Goal: Task Accomplishment & Management: Complete application form

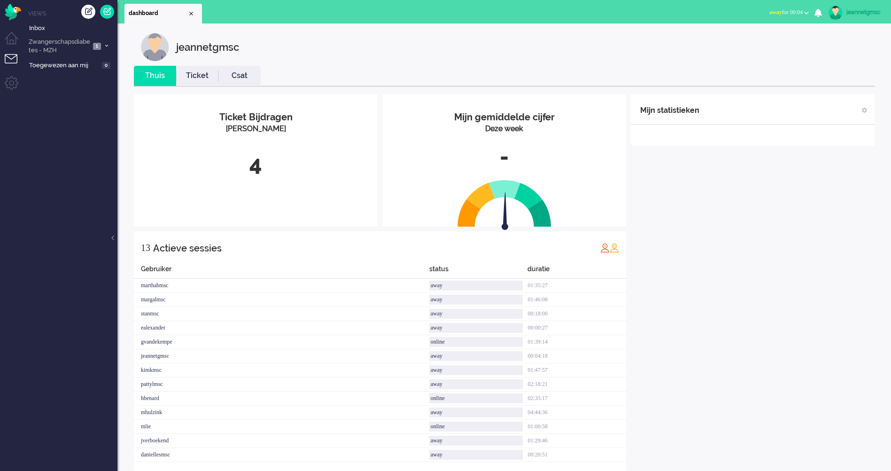
click at [182, 65] on div "jeannetgmsc Thuis Ticket Csat Mijn gemiddelde cijfer Deze week - Ticket Bijdrag…" at bounding box center [504, 260] width 755 height 455
click at [198, 76] on link "Ticket" at bounding box center [197, 75] width 42 height 11
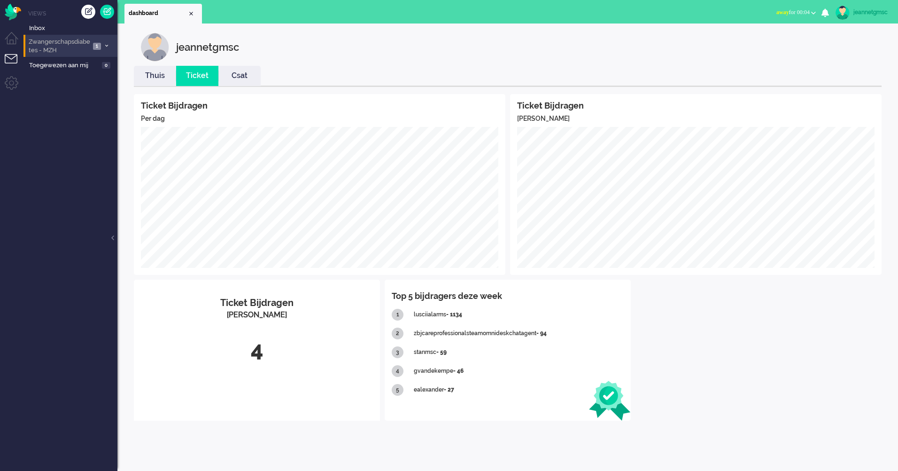
click at [103, 51] on li "Zwangerschapsdiabetes - MZH 1" at bounding box center [70, 46] width 94 height 22
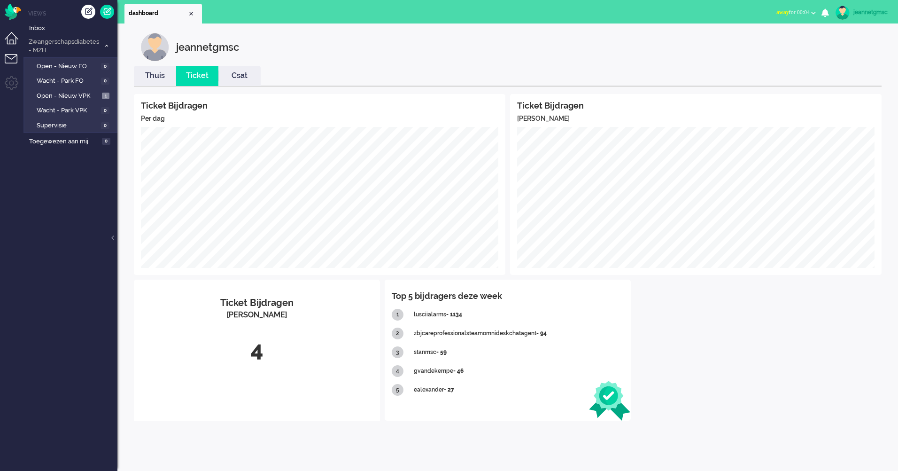
click at [11, 35] on li "Dashboard menu" at bounding box center [15, 42] width 21 height 21
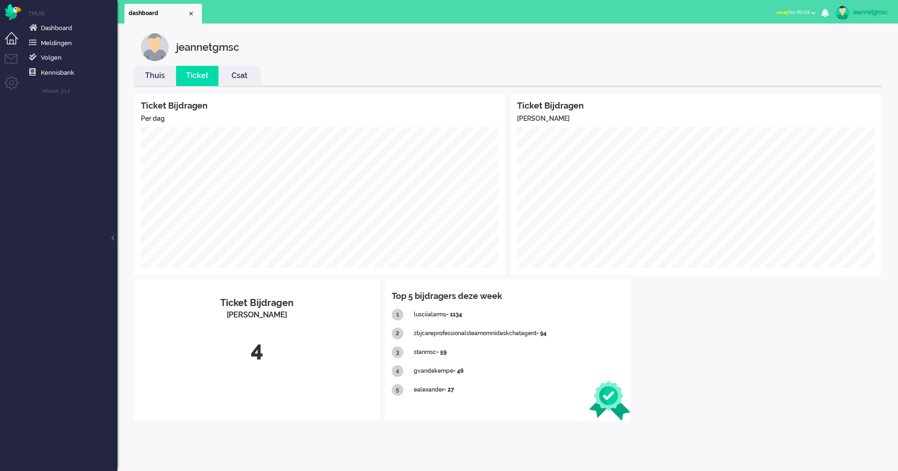
click at [59, 17] on ul "Thuis Dashboard [GEOGRAPHIC_DATA] Volgen [GEOGRAPHIC_DATA] release_2.1.2" at bounding box center [70, 235] width 94 height 471
click at [60, 25] on span "Dashboard" at bounding box center [56, 27] width 31 height 7
click at [165, 75] on link "Thuis" at bounding box center [155, 75] width 42 height 11
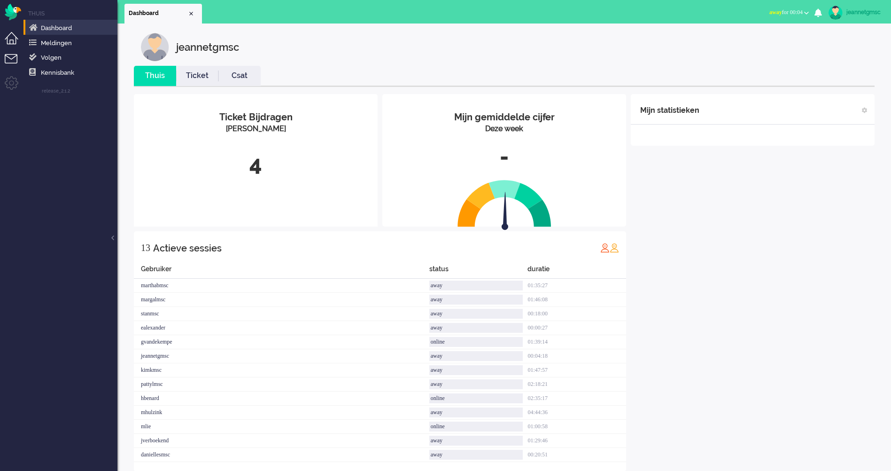
click at [8, 54] on li "Tickets menu" at bounding box center [15, 64] width 21 height 21
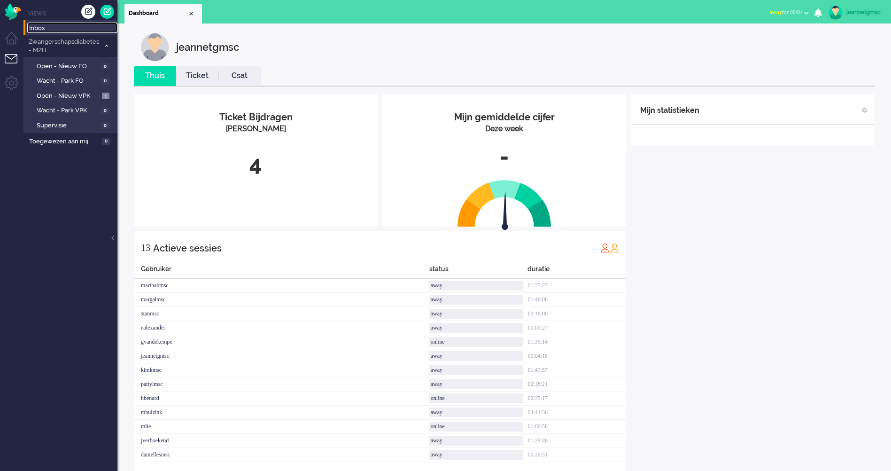
click at [75, 28] on span "Inbox" at bounding box center [73, 28] width 88 height 9
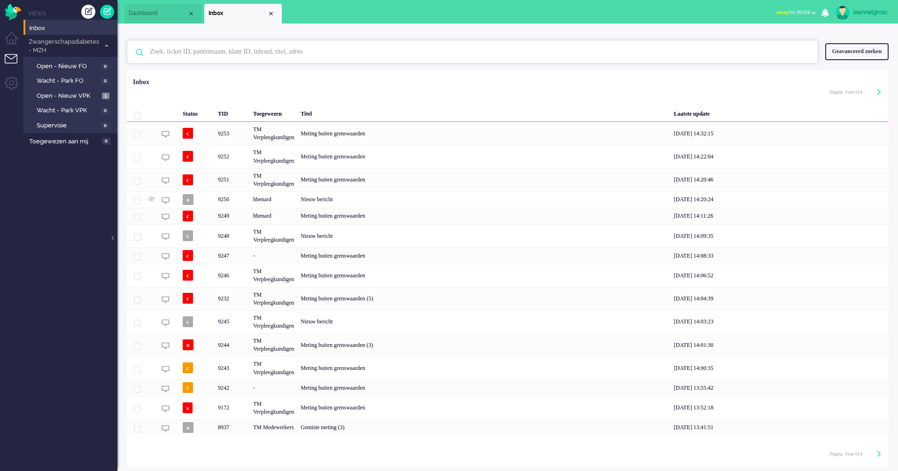
click at [247, 48] on input "text" at bounding box center [474, 51] width 662 height 23
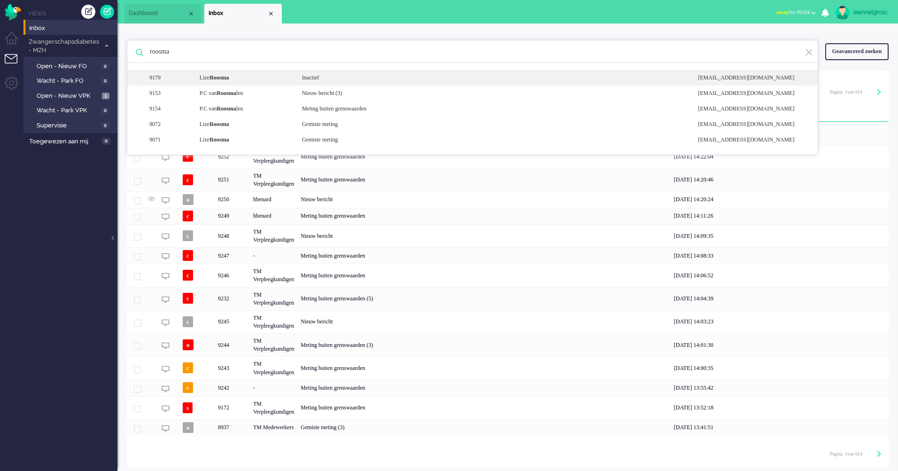
type input "roosma"
click at [244, 77] on div "[PERSON_NAME]" at bounding box center [244, 78] width 102 height 8
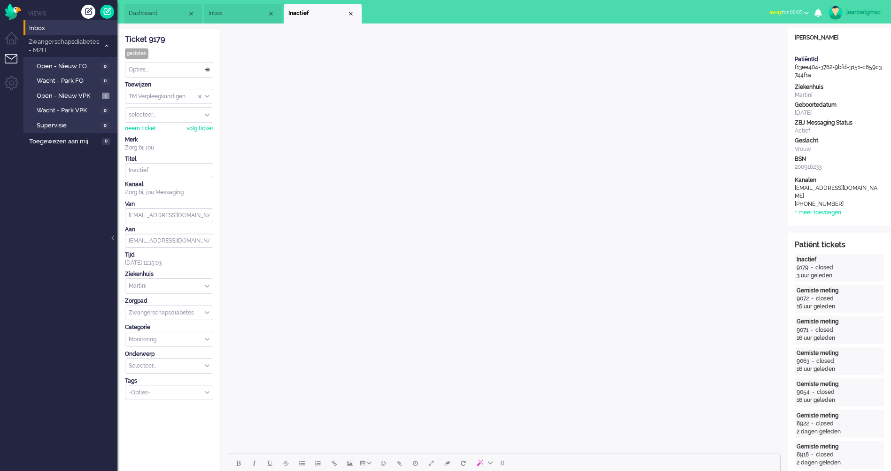
drag, startPoint x: 825, startPoint y: 74, endPoint x: 795, endPoint y: 67, distance: 30.5
click at [795, 67] on div "PatiëntId f13ee404-3762-9bfd-3151-c659c3744f1a" at bounding box center [839, 67] width 103 height 24
drag, startPoint x: 795, startPoint y: 67, endPoint x: 804, endPoint y: 69, distance: 9.2
copy div "f13ee404-3762-9bfd-3151-c659c3744f1a"
click at [9, 57] on li "Tickets menu" at bounding box center [15, 64] width 21 height 21
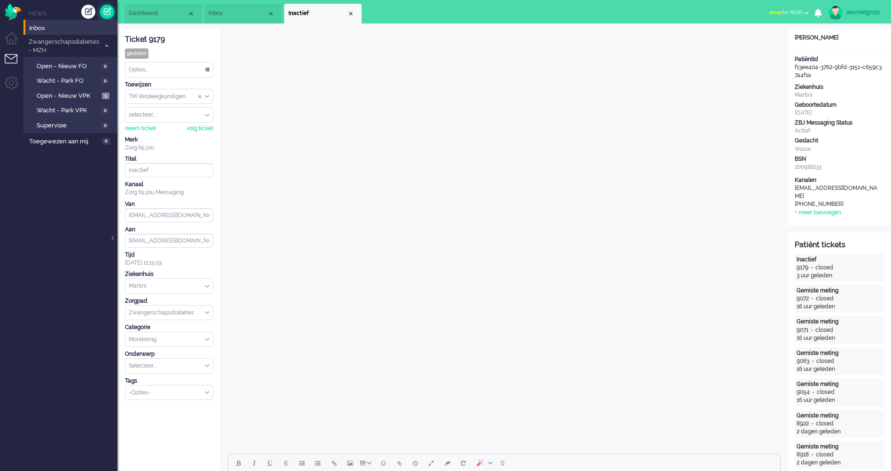
click at [107, 11] on link at bounding box center [107, 12] width 14 height 14
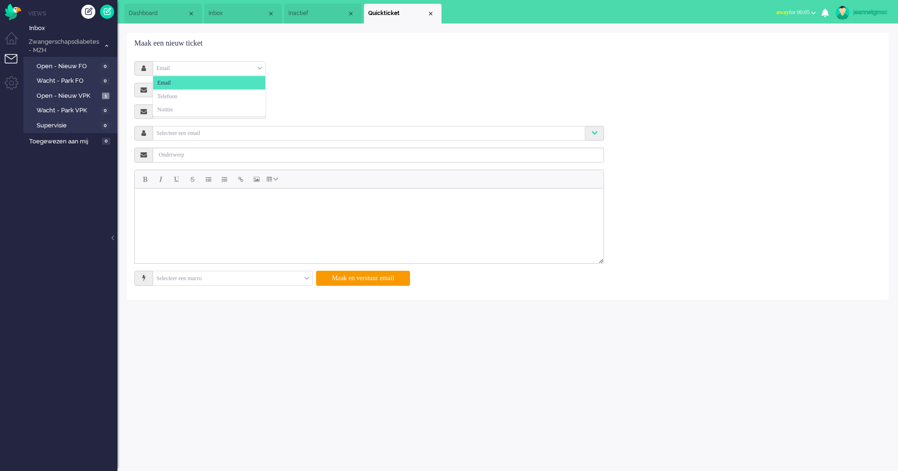
click at [217, 72] on div "Email" at bounding box center [209, 68] width 112 height 15
click at [195, 109] on li "Notitie" at bounding box center [209, 110] width 112 height 14
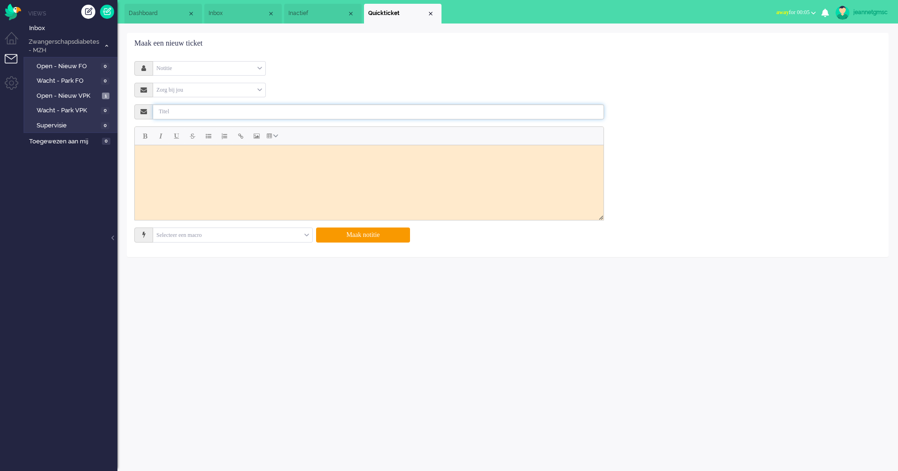
click at [198, 108] on input "text" at bounding box center [378, 111] width 451 height 15
type input "Stop thuismonitoring"
click at [202, 168] on html at bounding box center [369, 156] width 469 height 23
click at [374, 234] on button "Maak notitie" at bounding box center [363, 234] width 94 height 15
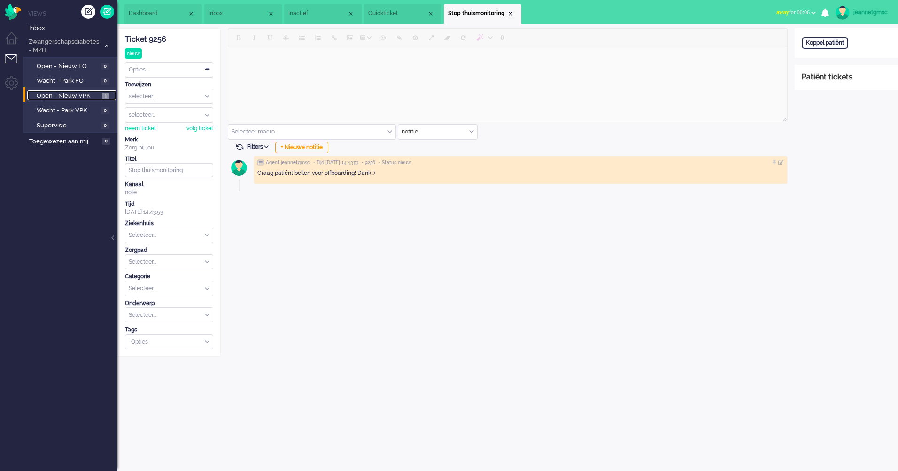
click at [88, 100] on span "Open - Nieuw VPK" at bounding box center [68, 96] width 63 height 9
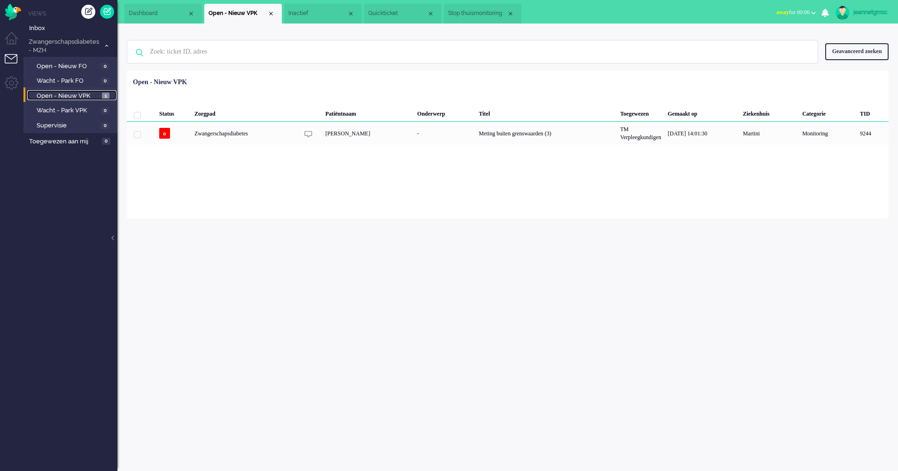
click at [320, 17] on span "Inactief" at bounding box center [317, 13] width 59 height 8
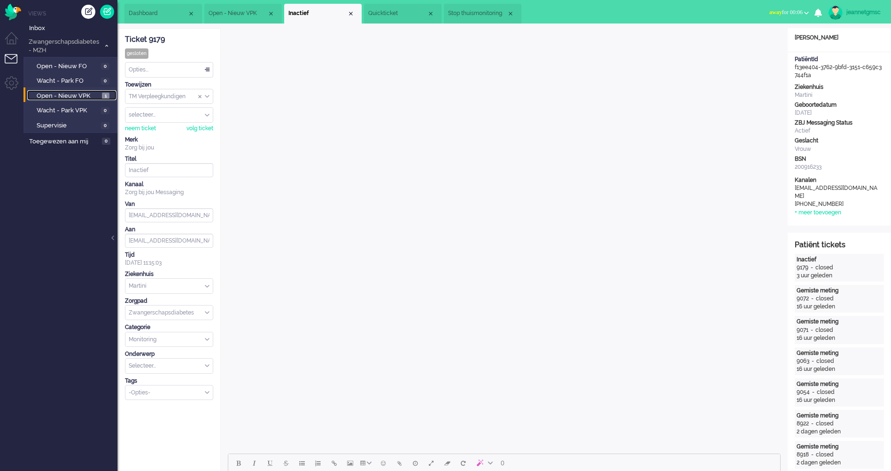
click at [375, 13] on span "Quickticket" at bounding box center [397, 13] width 59 height 8
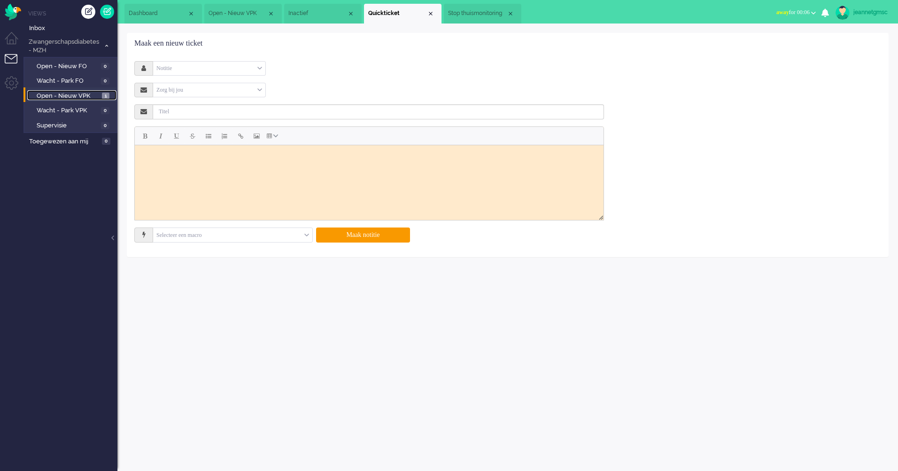
click at [481, 14] on span "Stop thuismonitoring" at bounding box center [477, 13] width 59 height 8
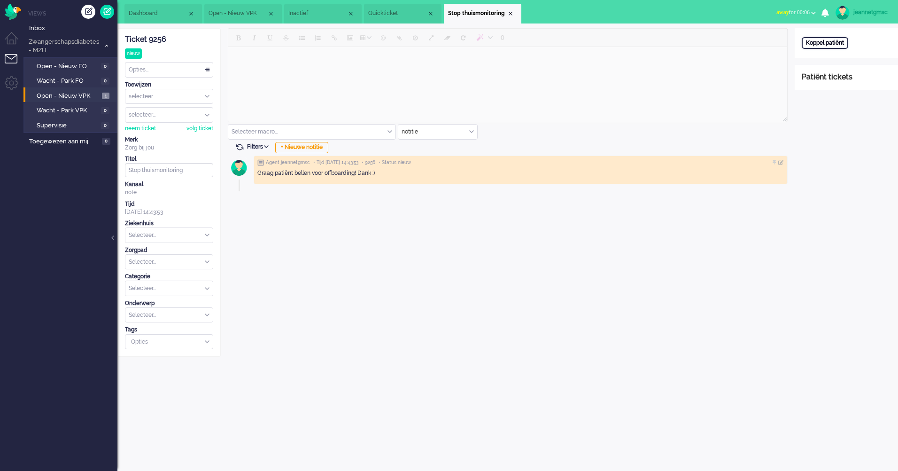
click at [827, 40] on div "Koppel patiënt" at bounding box center [825, 43] width 47 height 12
paste input "f13ee404-3762-9bfd-3151-c659c3744f1a"
type input "f13ee404-3762-9bfd-3151-c659c3744f1a"
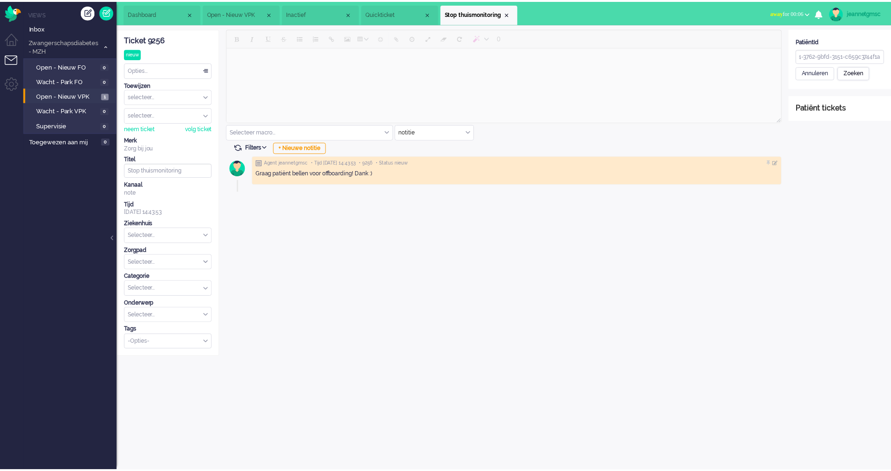
scroll to position [0, 0]
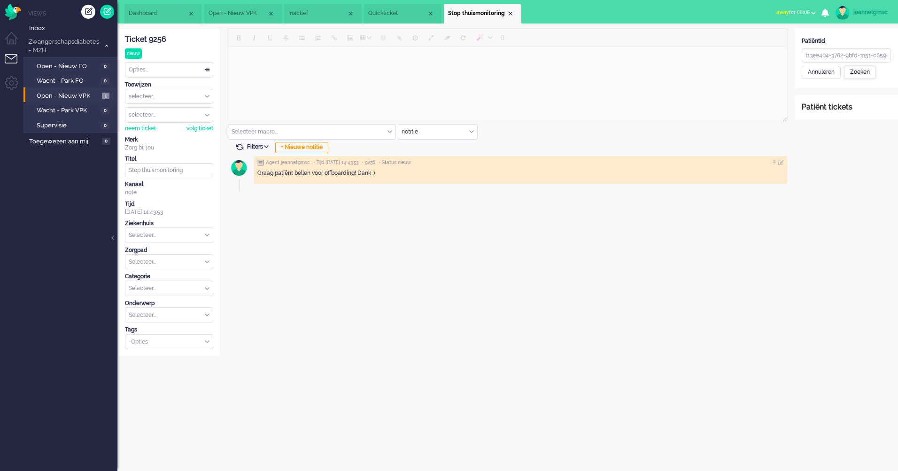
click at [865, 70] on div "Zoeken" at bounding box center [860, 72] width 32 height 13
click at [838, 146] on div "Patiënt opslaan en koppelen" at bounding box center [845, 143] width 86 height 15
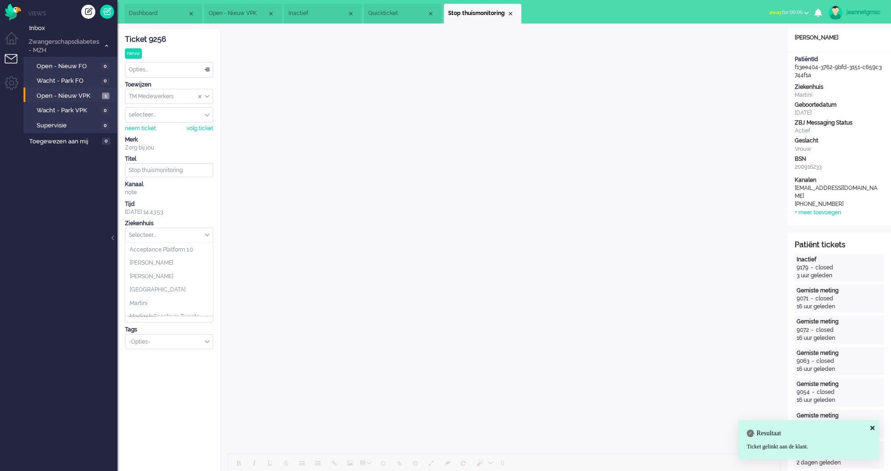
click at [169, 237] on input "text" at bounding box center [168, 235] width 87 height 15
click at [160, 235] on input "text" at bounding box center [168, 235] width 87 height 15
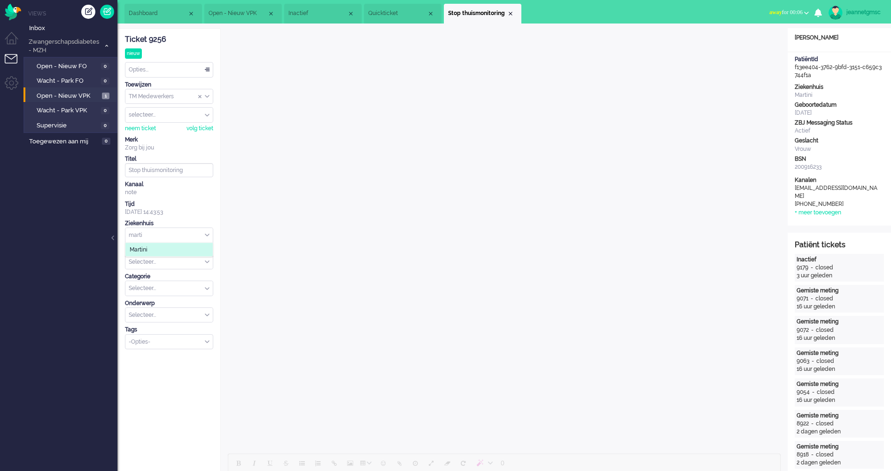
type input "marti"
click at [159, 246] on li "Martini" at bounding box center [168, 250] width 87 height 14
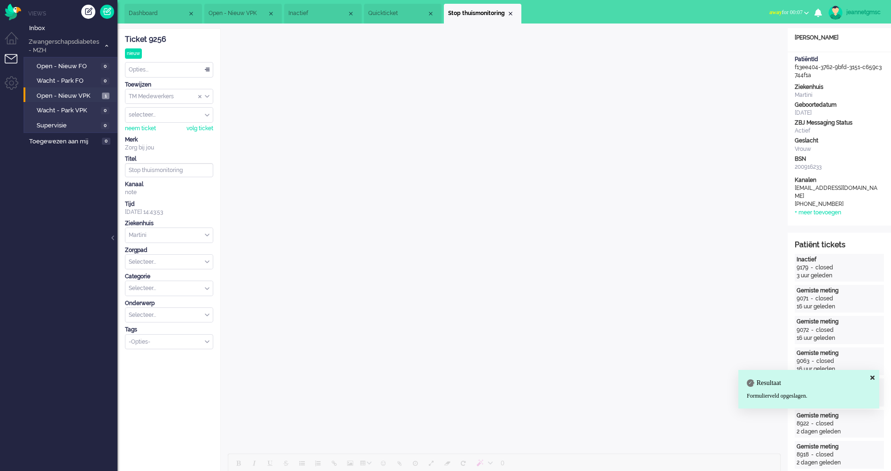
click at [179, 233] on input "text" at bounding box center [168, 235] width 87 height 15
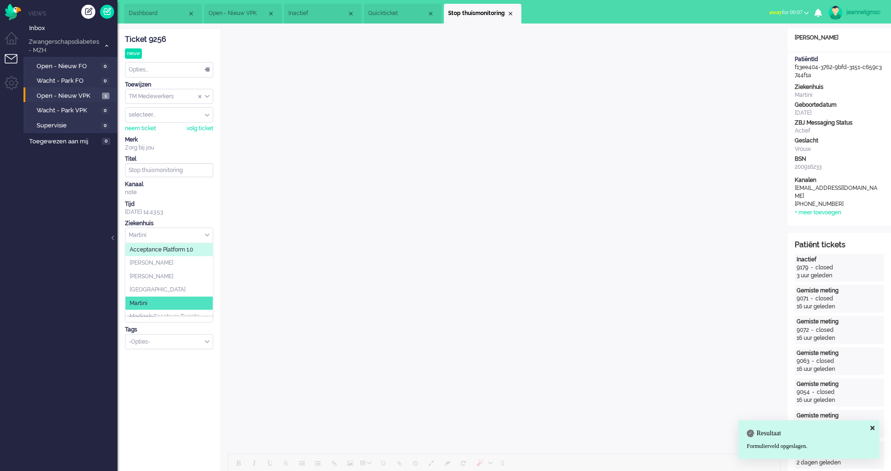
click at [165, 237] on input "text" at bounding box center [168, 235] width 87 height 15
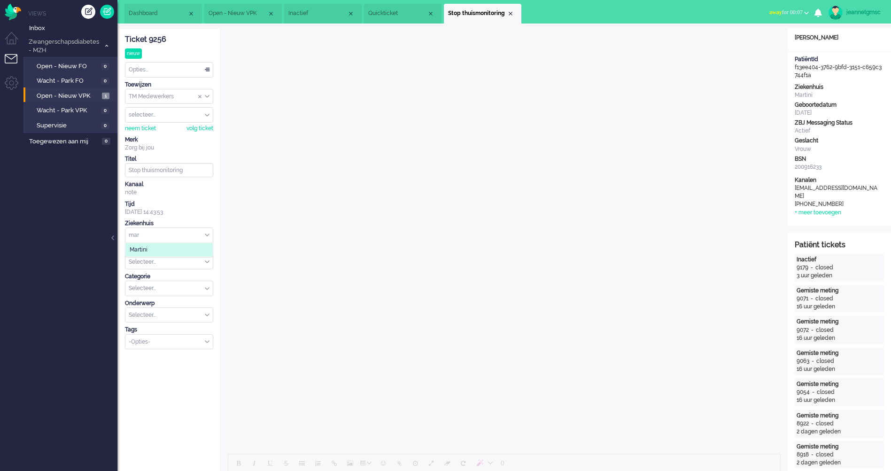
type input "mar"
click at [159, 250] on li "Martini" at bounding box center [168, 250] width 87 height 14
click at [158, 374] on div "Ticket 9256 nieuw Kijkend Opties... Zet Status Open In afwachting Geparkeerd Op…" at bounding box center [168, 376] width 103 height 697
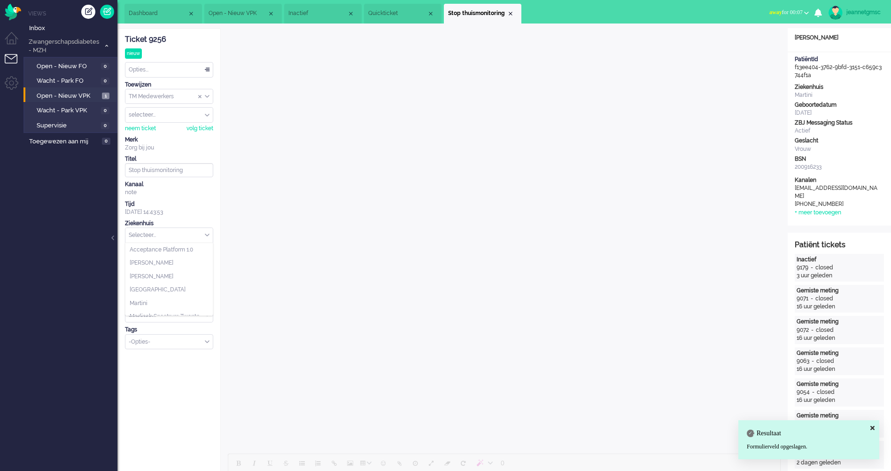
click at [157, 233] on input "text" at bounding box center [168, 235] width 87 height 15
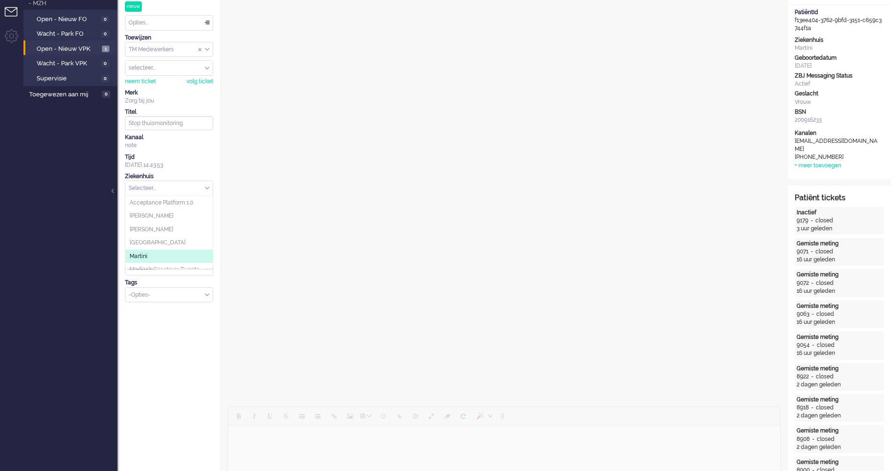
click at [176, 250] on li "Martini" at bounding box center [168, 256] width 87 height 14
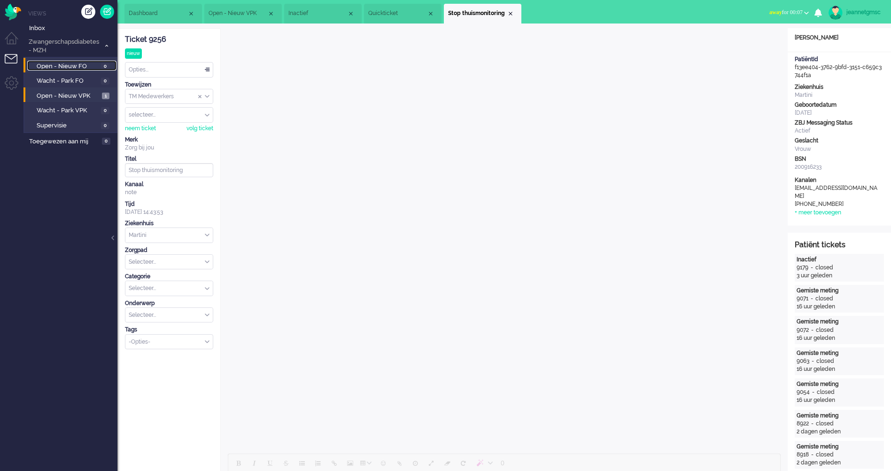
click at [81, 64] on span "Open - Nieuw FO" at bounding box center [68, 66] width 62 height 9
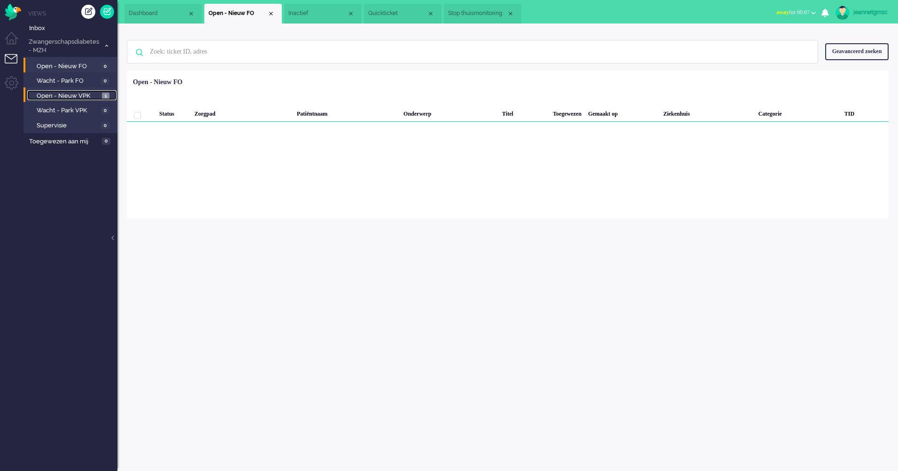
click at [75, 97] on span "Open - Nieuw VPK" at bounding box center [68, 96] width 63 height 9
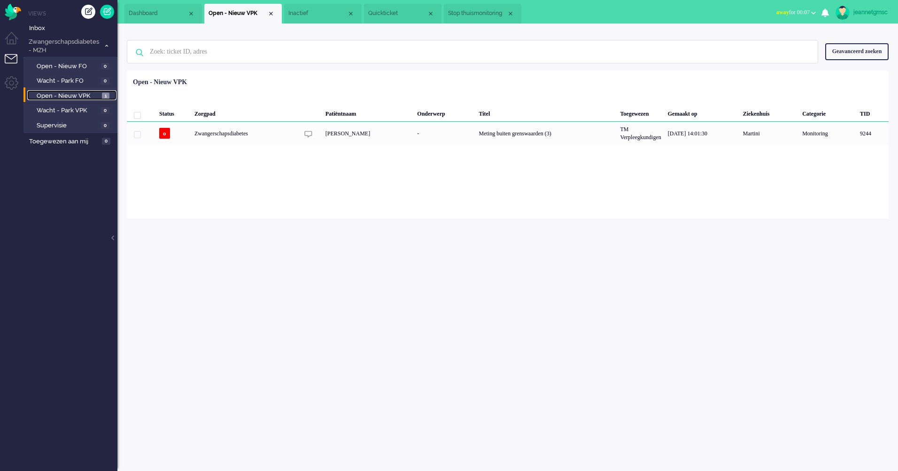
click at [333, 17] on span "Inactief" at bounding box center [317, 13] width 59 height 8
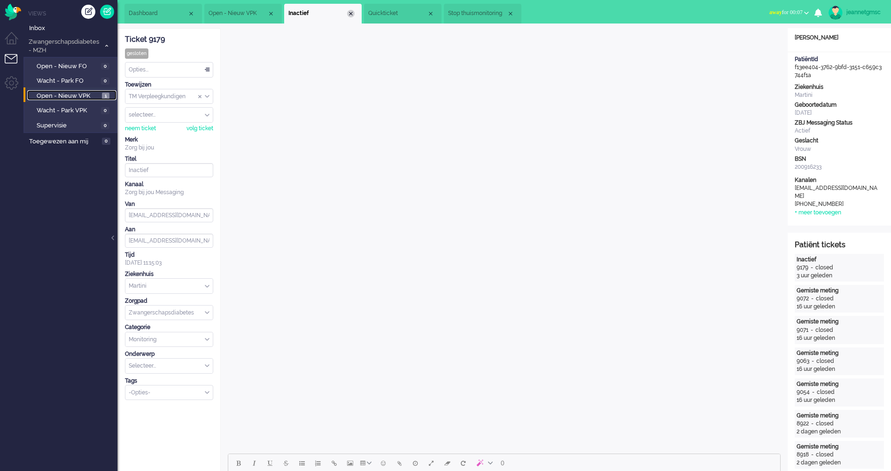
click at [351, 14] on div "Close tab" at bounding box center [351, 14] width 8 height 8
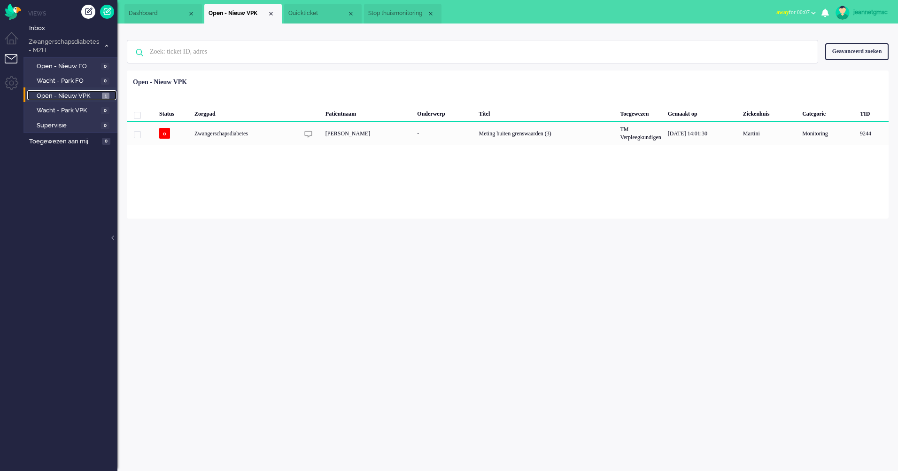
click at [314, 17] on span "Quickticket" at bounding box center [317, 13] width 59 height 8
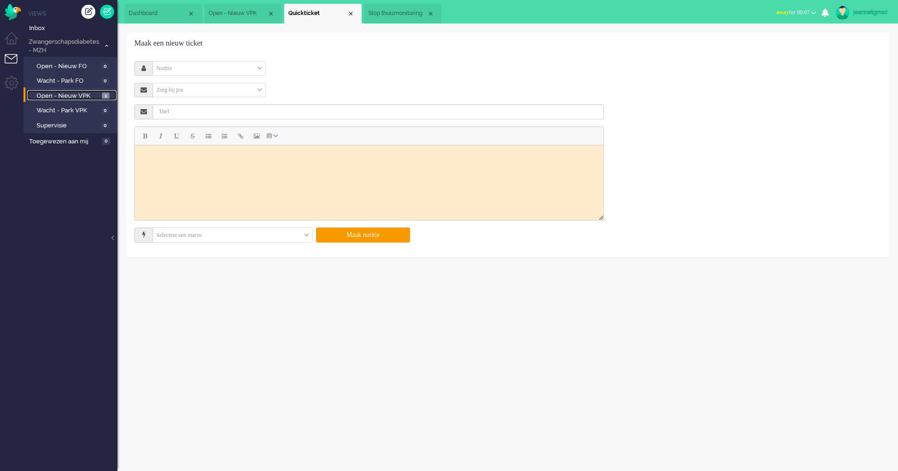
click at [381, 16] on span "Stop thuismonitoring" at bounding box center [397, 13] width 59 height 8
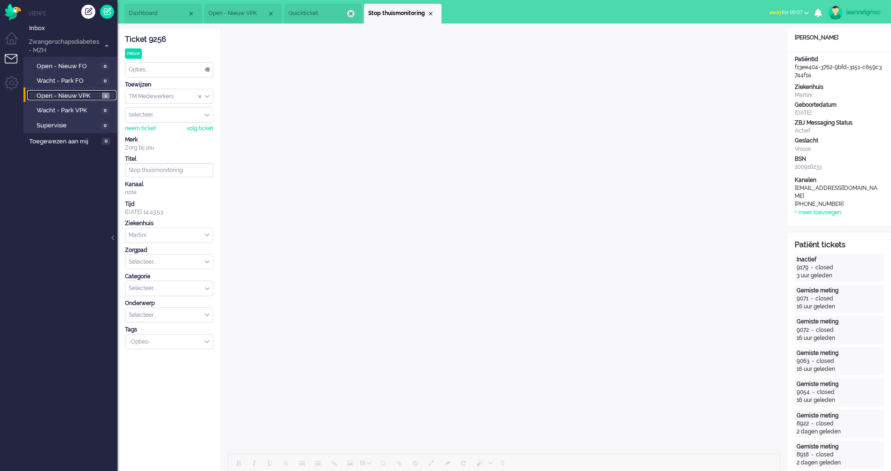
click at [348, 15] on div "Close tab" at bounding box center [351, 14] width 8 height 8
click at [89, 67] on span "Open - Nieuw FO" at bounding box center [68, 66] width 62 height 9
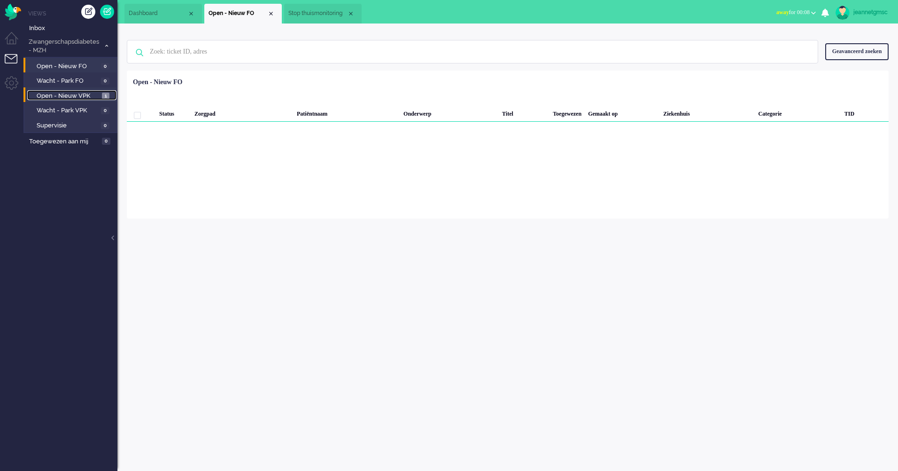
click at [84, 95] on span "Open - Nieuw VPK" at bounding box center [68, 96] width 63 height 9
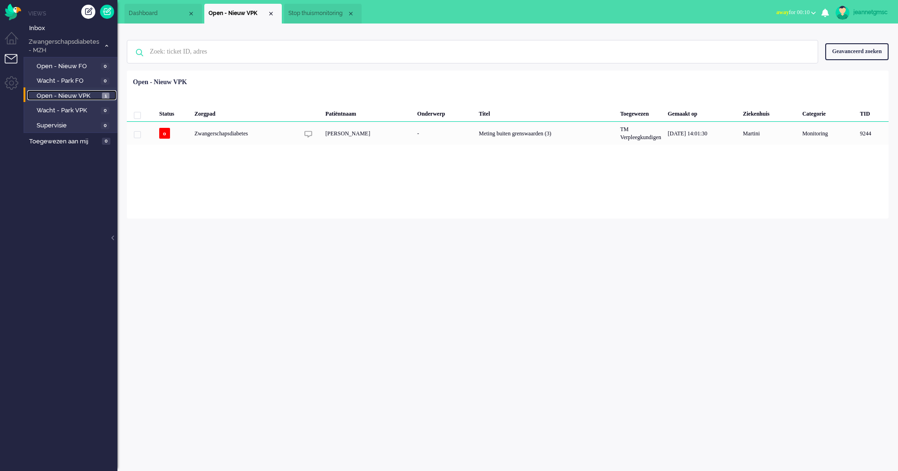
click at [78, 95] on span "Open - Nieuw VPK" at bounding box center [68, 96] width 63 height 9
click at [315, 11] on span "Stop thuismonitoring" at bounding box center [317, 13] width 59 height 8
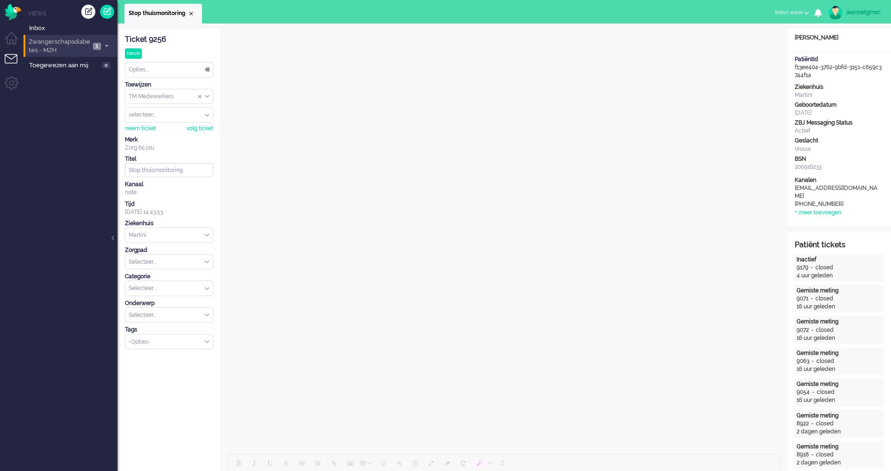
click at [81, 50] on span "Zwangerschapsdiabetes - MZH" at bounding box center [58, 46] width 63 height 17
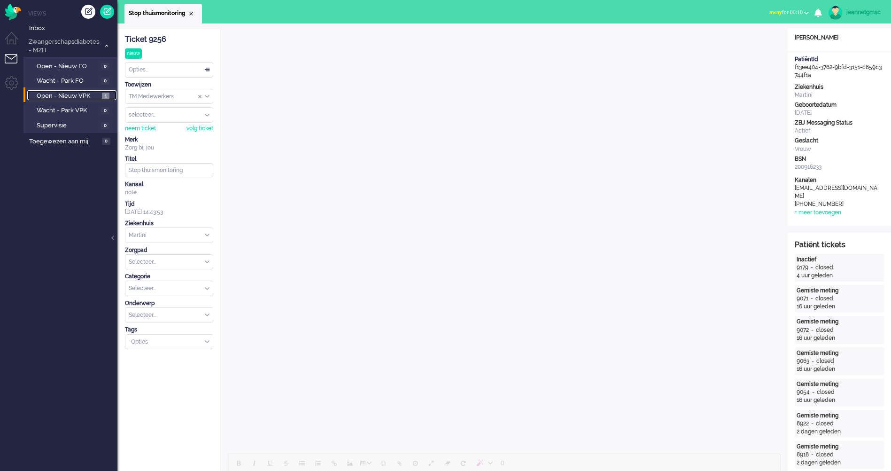
click at [89, 93] on span "Open - Nieuw VPK" at bounding box center [68, 96] width 63 height 9
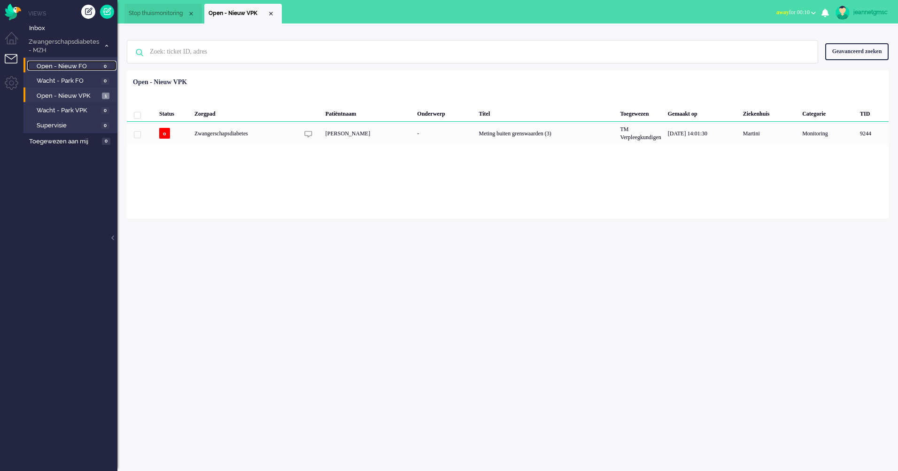
click at [74, 62] on span "Open - Nieuw FO" at bounding box center [68, 66] width 62 height 9
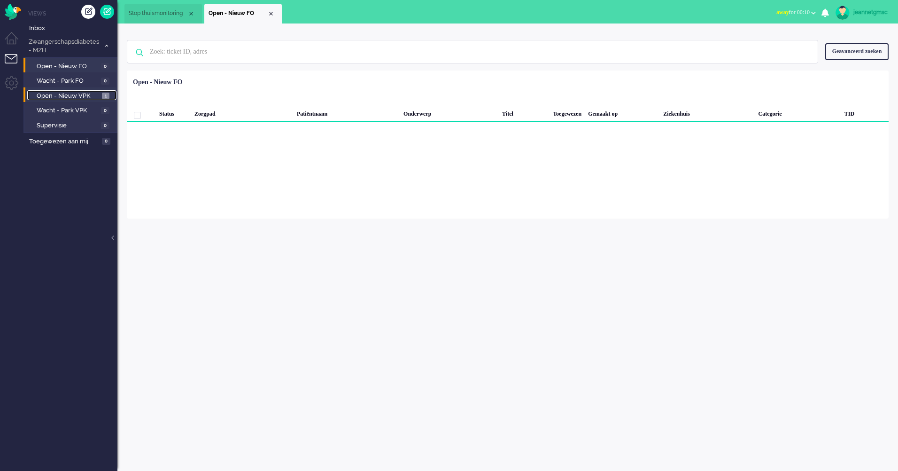
click at [80, 96] on span "Open - Nieuw VPK" at bounding box center [68, 96] width 63 height 9
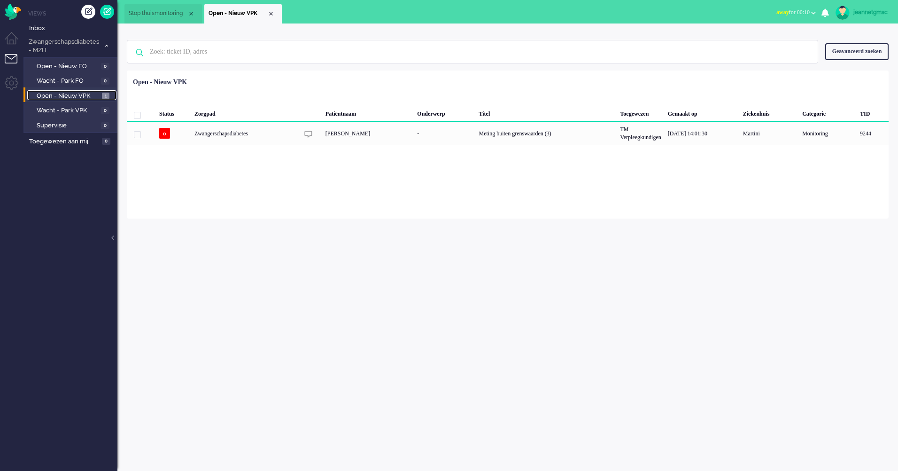
click at [166, 9] on span "Stop thuismonitoring" at bounding box center [158, 13] width 59 height 8
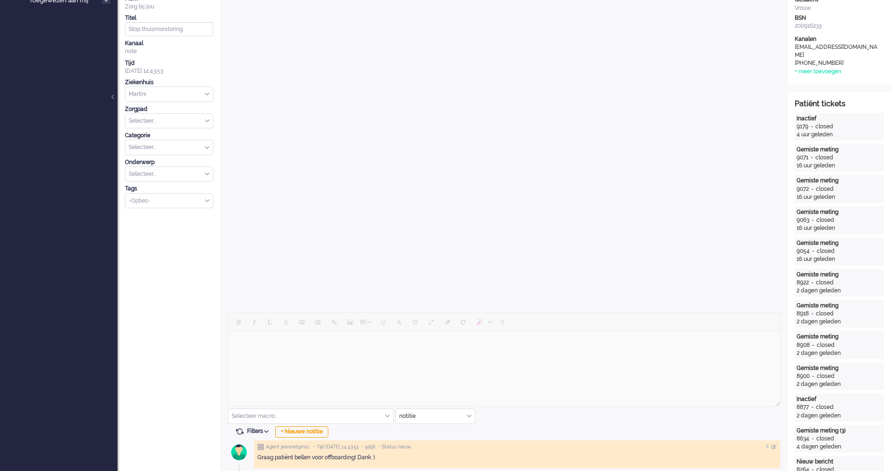
scroll to position [94, 0]
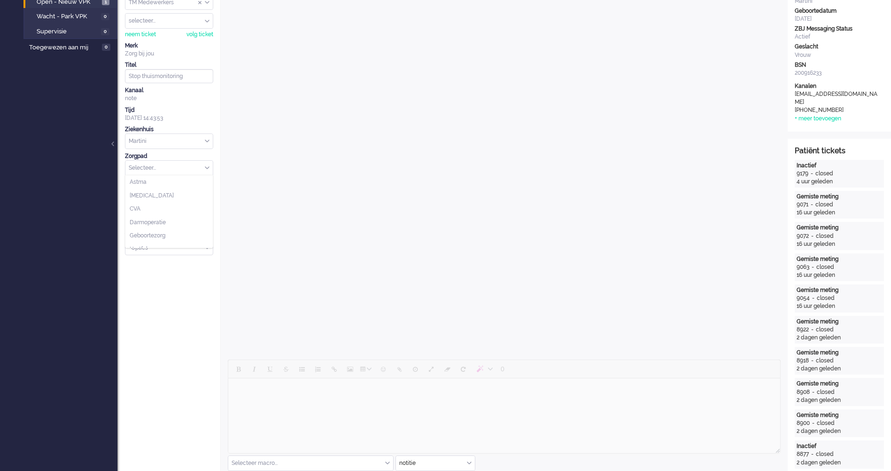
click at [195, 166] on input "text" at bounding box center [168, 168] width 87 height 15
click at [180, 239] on span "Zwangerschapsdiabetes" at bounding box center [162, 241] width 65 height 8
click at [188, 286] on div "Ticket 9256 nieuw Kijkend Opties... Zet Status Open In afwachting Geparkeerd Op…" at bounding box center [168, 282] width 103 height 697
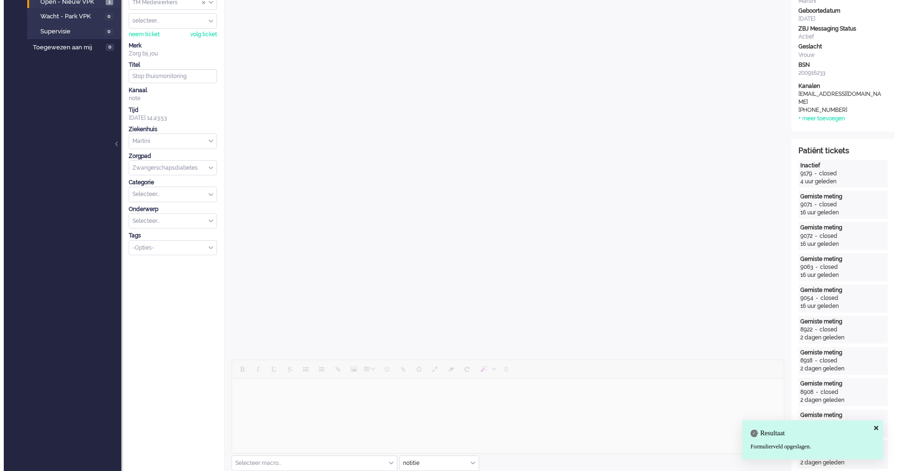
scroll to position [0, 0]
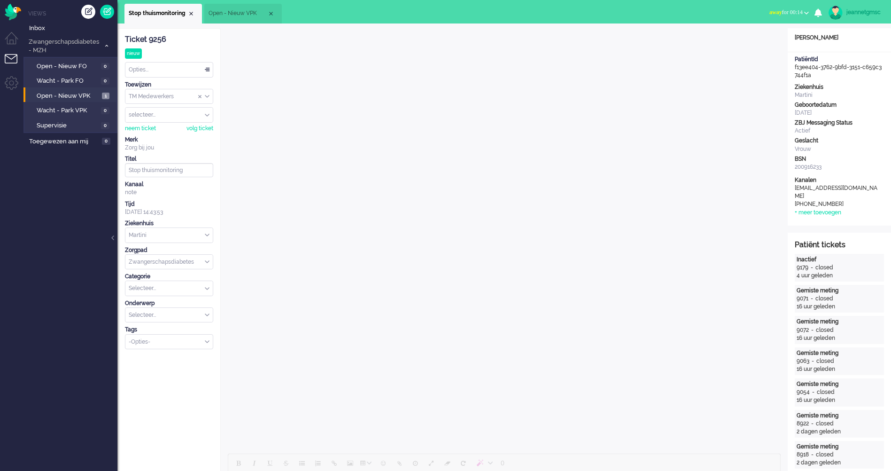
click at [232, 16] on span "Open - Nieuw VPK" at bounding box center [238, 13] width 59 height 8
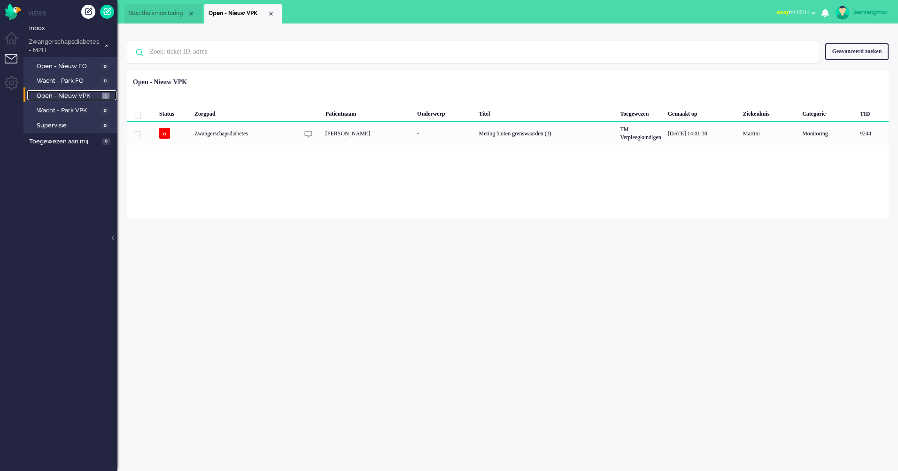
click at [77, 95] on span "Open - Nieuw VPK" at bounding box center [68, 96] width 63 height 9
click at [81, 62] on span "Open - Nieuw FO" at bounding box center [68, 66] width 62 height 9
